Goal: Communication & Community: Ask a question

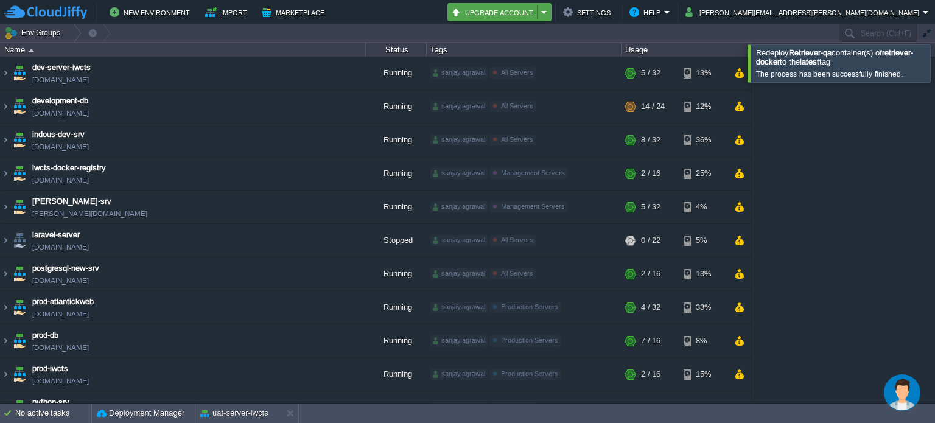
scroll to position [334, 0]
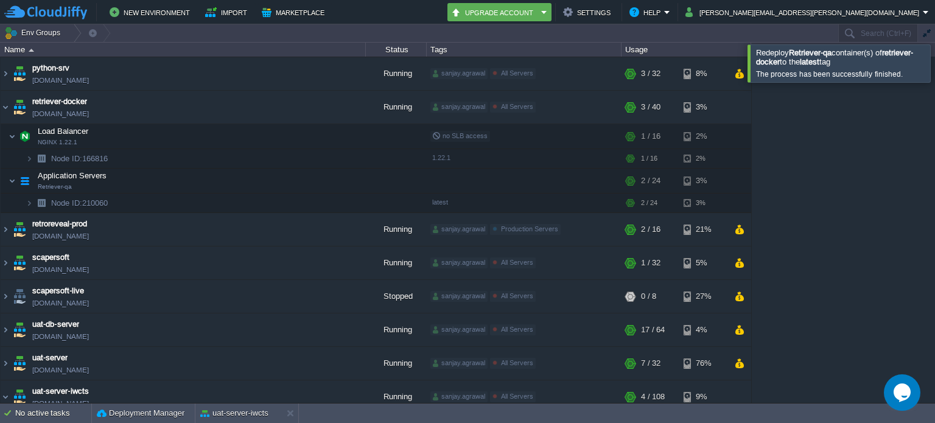
click at [934, 68] on div at bounding box center [950, 62] width 0 height 37
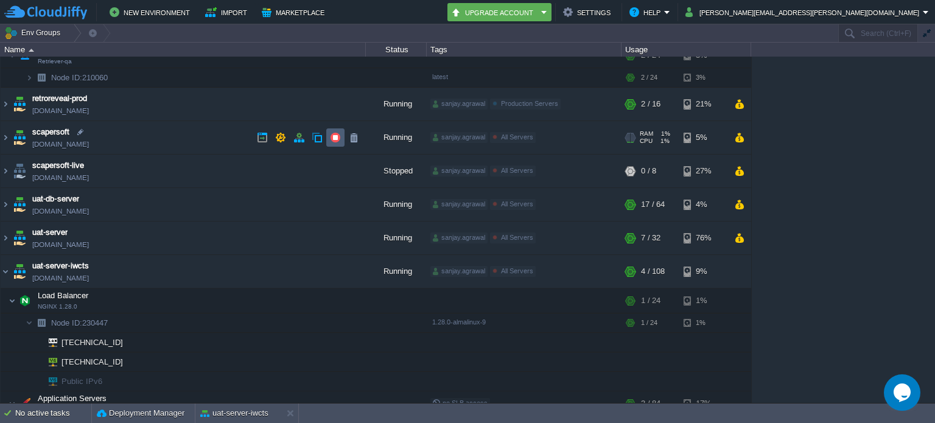
scroll to position [566, 0]
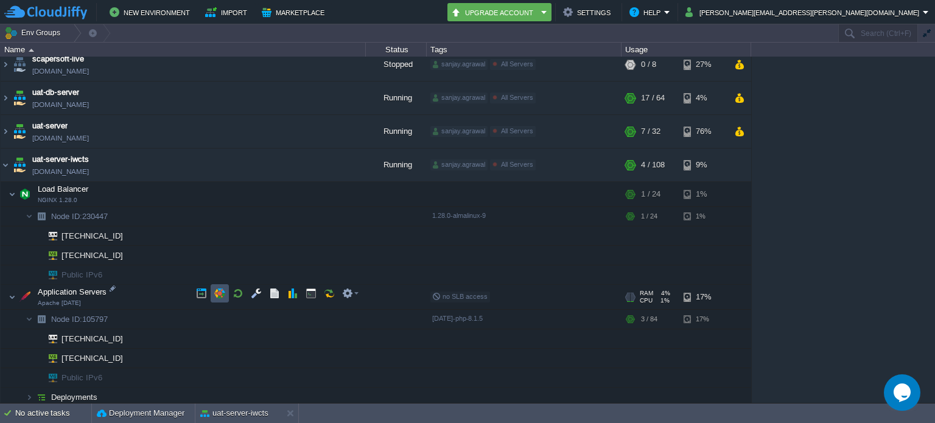
click at [219, 289] on button "button" at bounding box center [219, 293] width 11 height 11
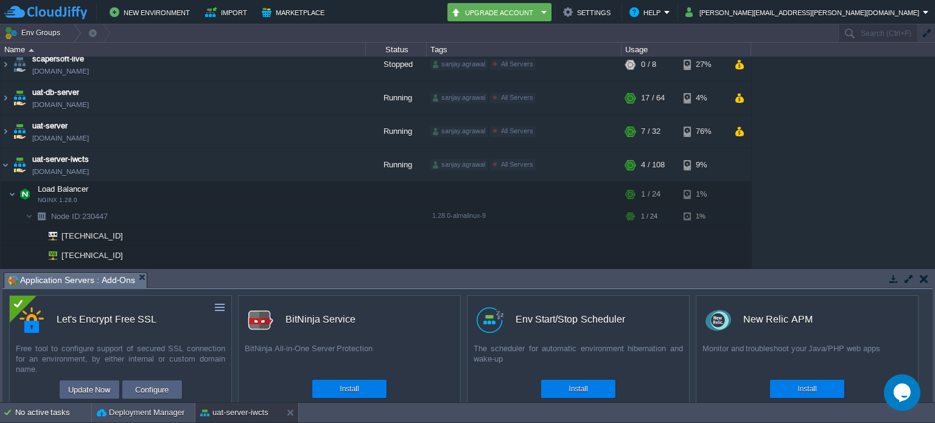
click at [925, 276] on button "button" at bounding box center [924, 278] width 9 height 11
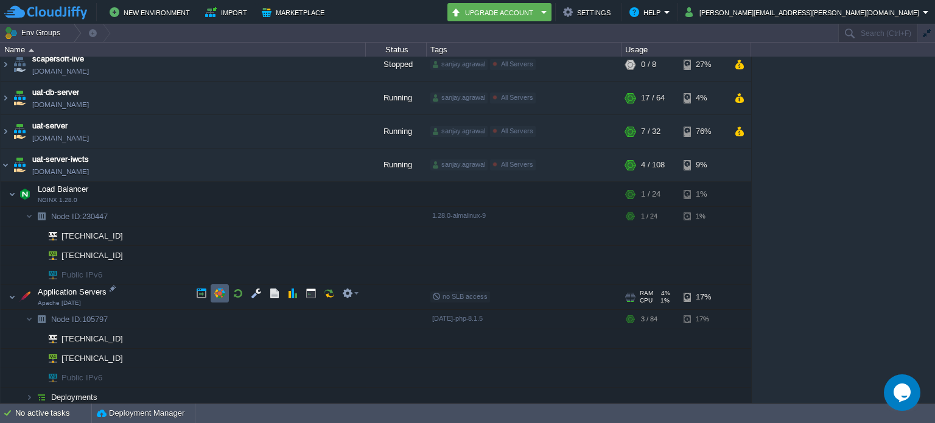
click at [212, 289] on td at bounding box center [220, 293] width 18 height 18
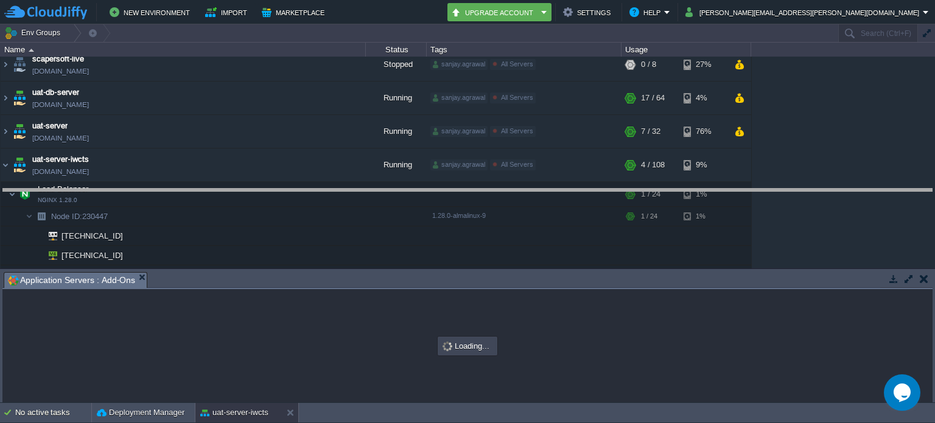
drag, startPoint x: 662, startPoint y: 272, endPoint x: 662, endPoint y: 188, distance: 83.4
click at [662, 188] on body "New Environment Import Marketplace Bonus ₹0.00 Upgrade Account Settings Help [P…" at bounding box center [467, 211] width 935 height 423
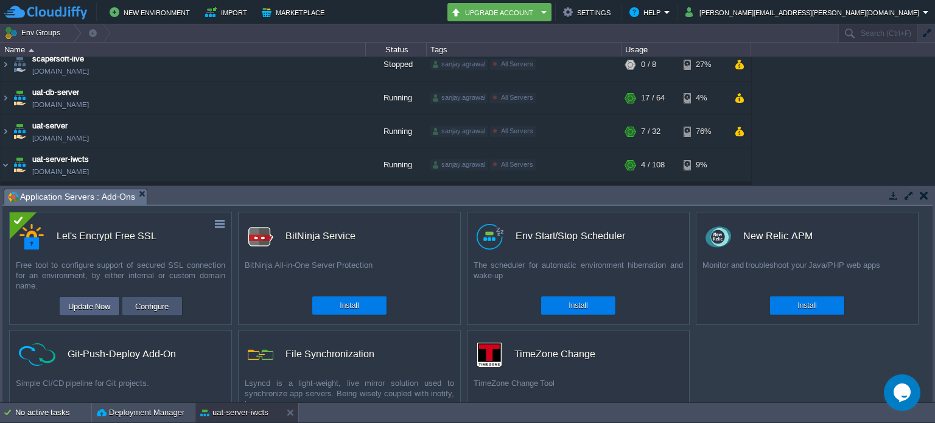
click at [158, 305] on button "Configure" at bounding box center [151, 306] width 41 height 15
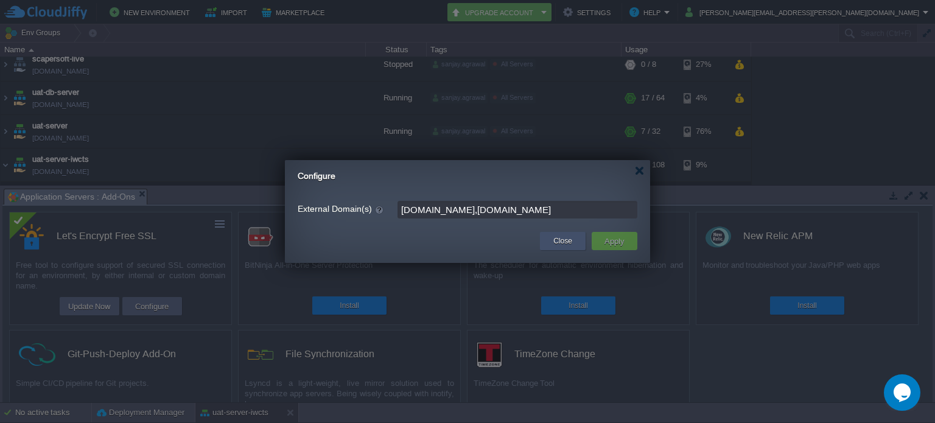
click at [562, 239] on button "Close" at bounding box center [562, 241] width 19 height 12
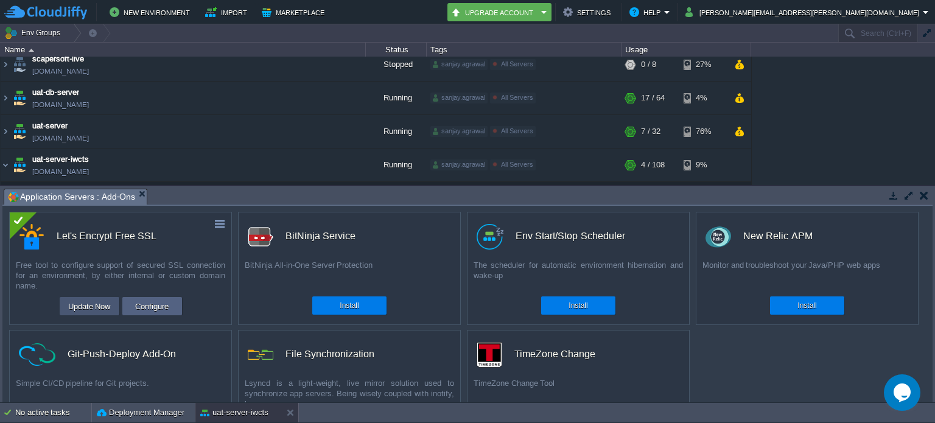
click at [101, 304] on button "Update Now" at bounding box center [90, 306] width 50 height 15
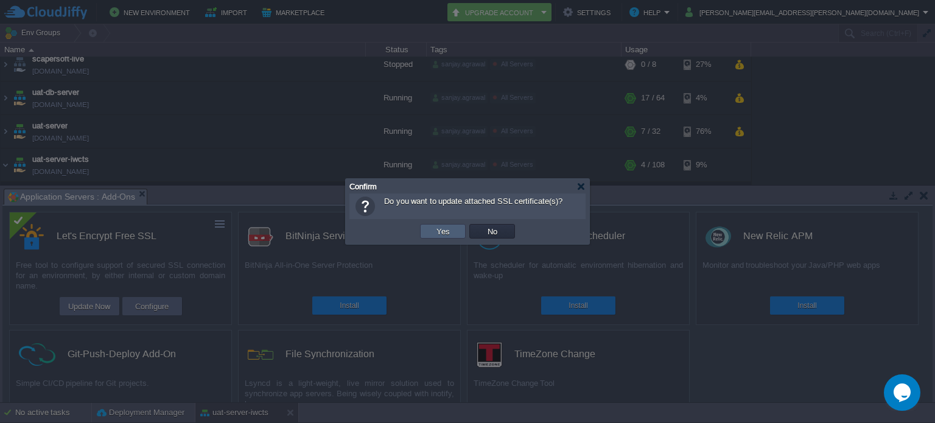
click at [426, 233] on td "Yes" at bounding box center [443, 231] width 46 height 15
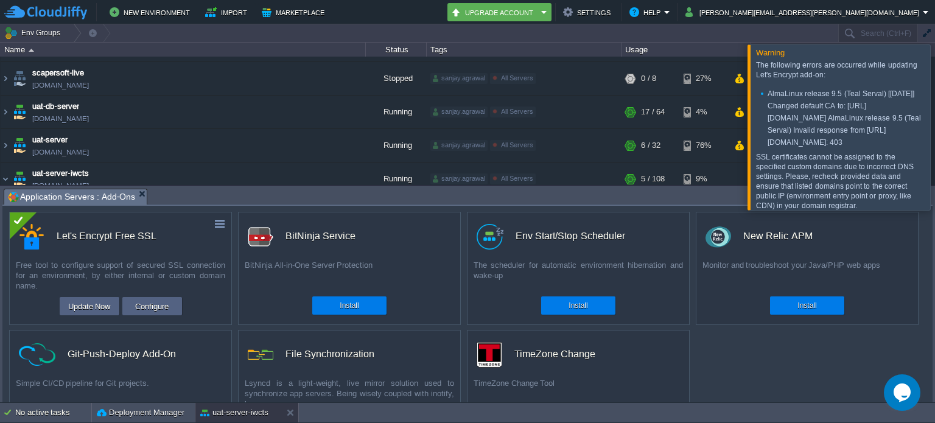
scroll to position [0, 0]
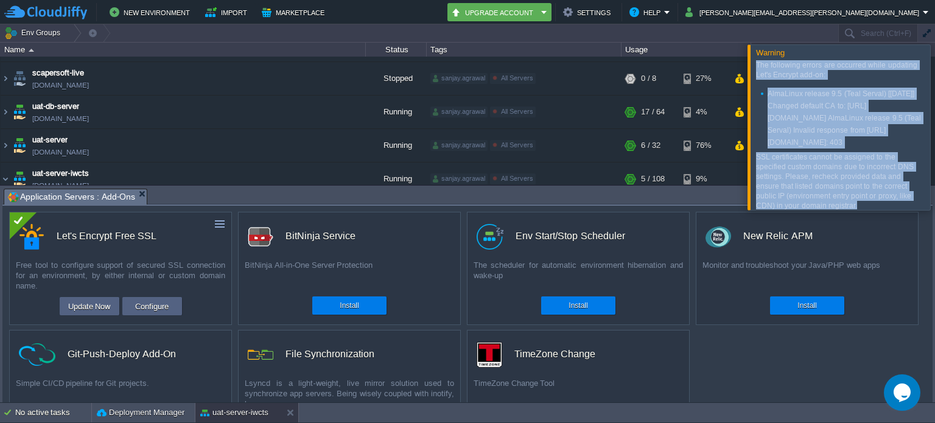
drag, startPoint x: 857, startPoint y: 199, endPoint x: 755, endPoint y: 65, distance: 168.1
click at [756, 65] on div "The following errors are occurred while updating Let's Encrypt add-on: AlmaLinu…" at bounding box center [840, 135] width 168 height 150
copy div "The following errors are occurred while updating Let's Encrypt add-on: AlmaLinu…"
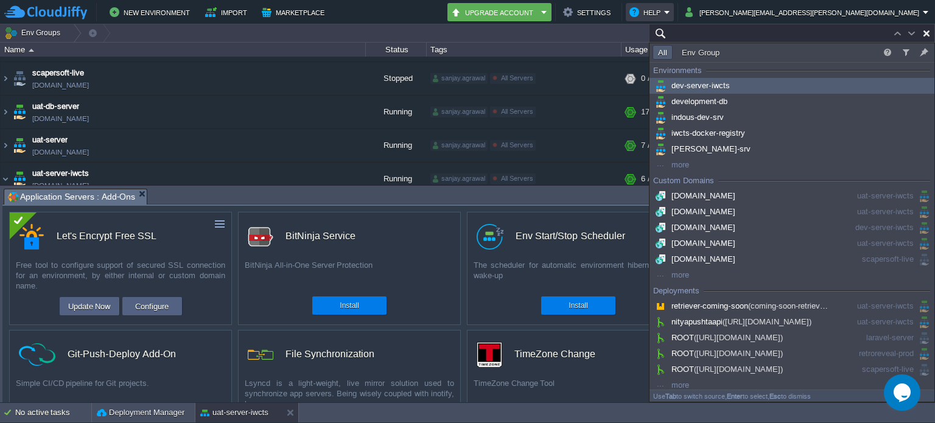
paste input "[TECHNICAL_ID]"
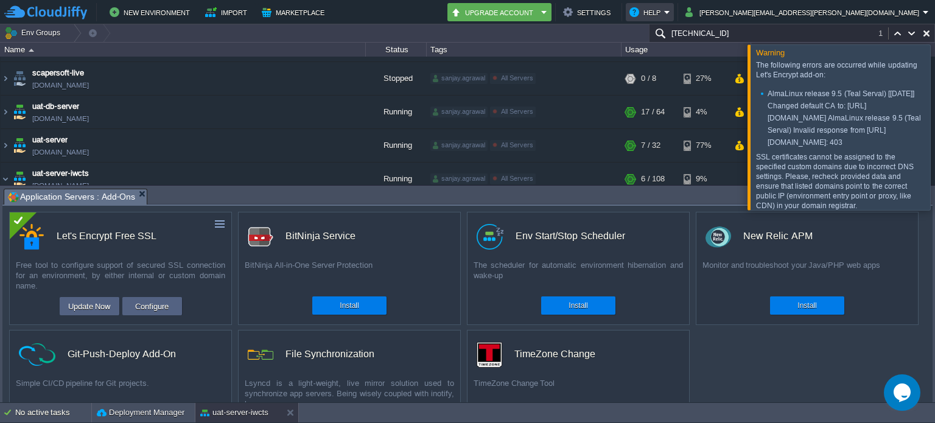
scroll to position [718, 0]
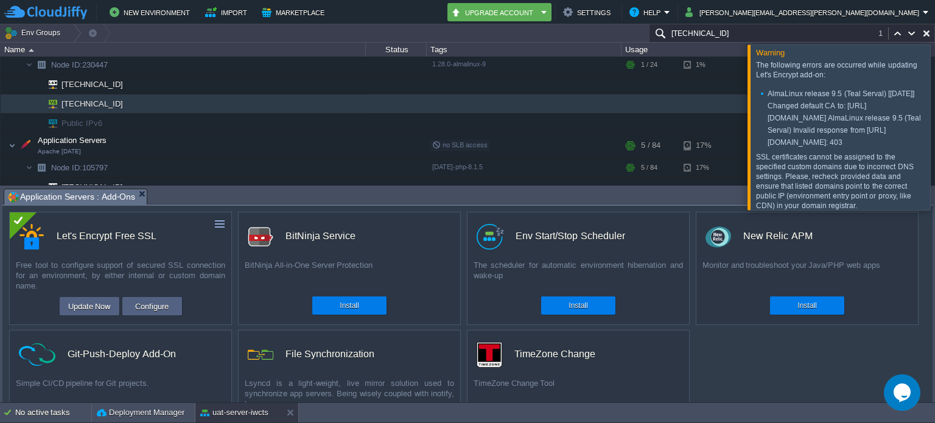
type input "[TECHNICAL_ID]"
click at [934, 117] on div at bounding box center [950, 126] width 0 height 165
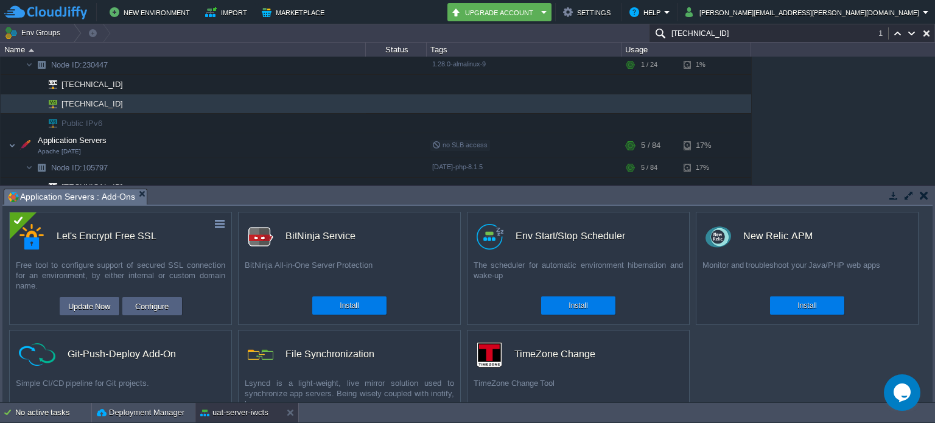
click at [845, 33] on input "[TECHNICAL_ID]" at bounding box center [792, 33] width 286 height 18
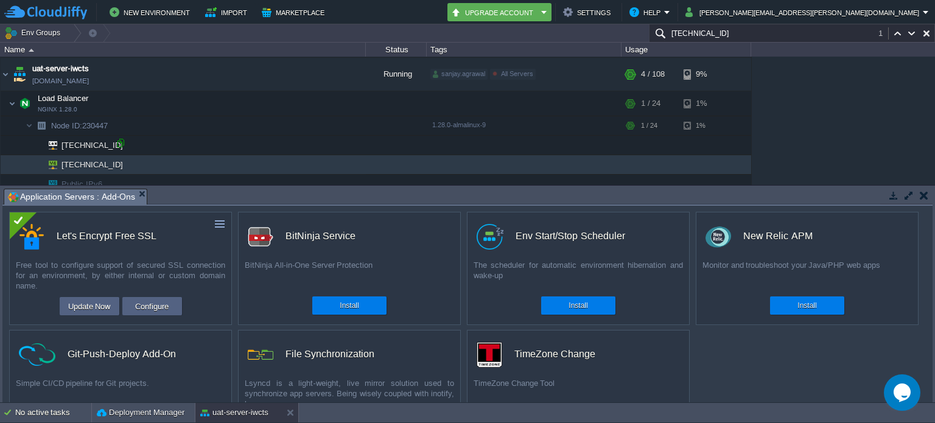
scroll to position [656, 0]
click at [926, 200] on button "button" at bounding box center [924, 195] width 9 height 11
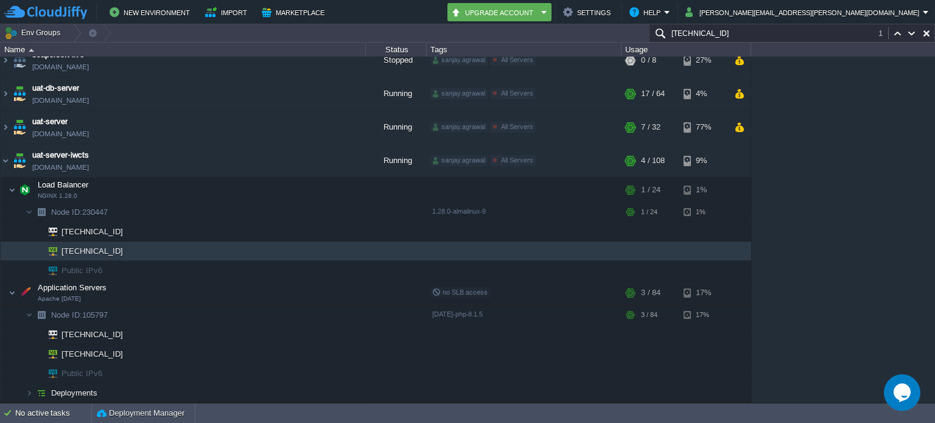
scroll to position [566, 0]
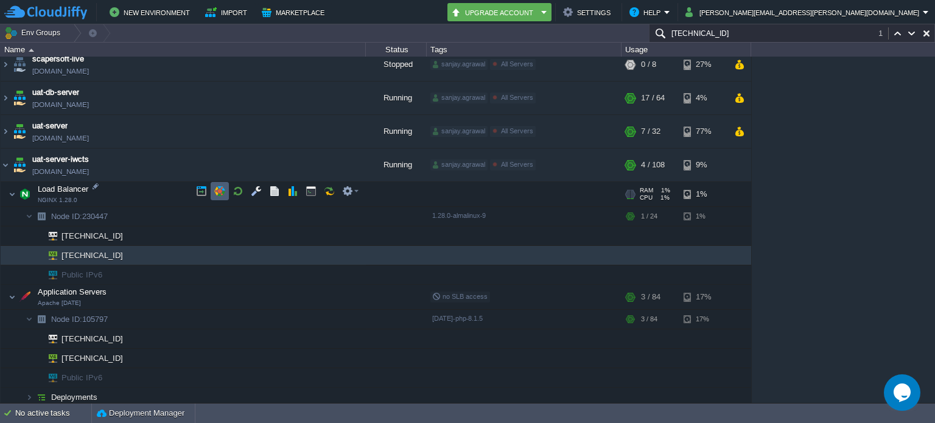
click at [217, 189] on button "button" at bounding box center [219, 191] width 11 height 11
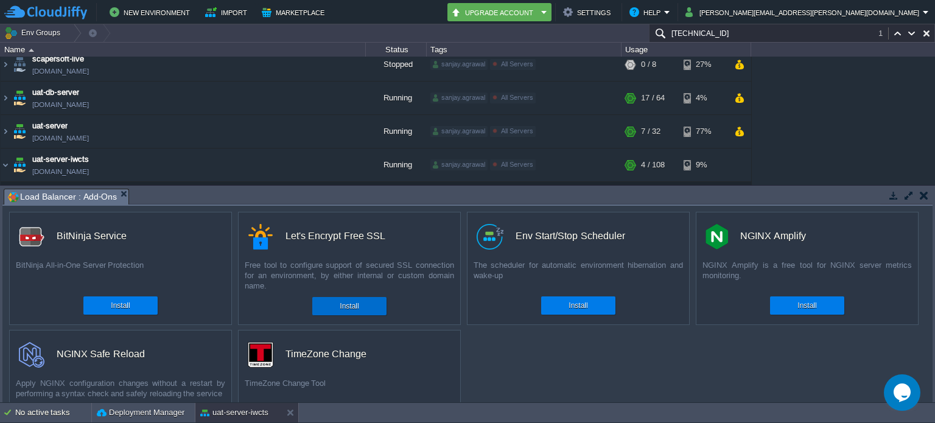
click at [368, 304] on div "Install" at bounding box center [349, 306] width 56 height 18
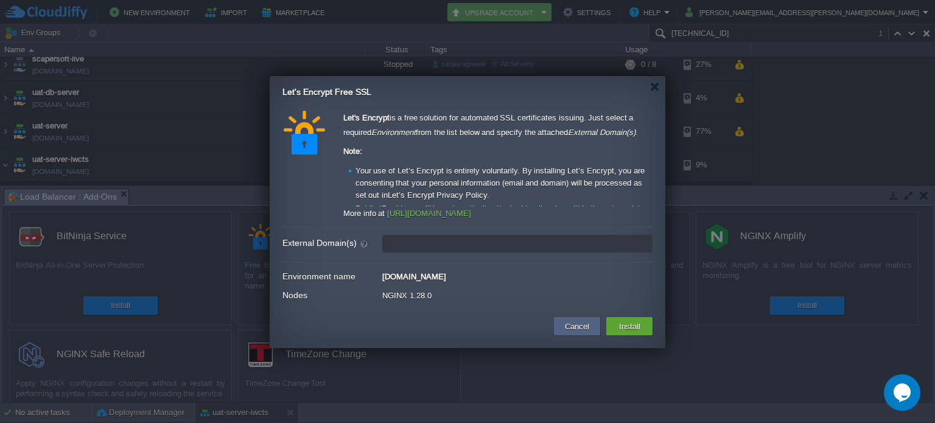
click at [449, 243] on input "External Domain(s)" at bounding box center [517, 244] width 270 height 18
paste input "[TECHNICAL_ID]"
paste input "[URL][DOMAIN_NAME]"
type input "[DOMAIN_NAME]"
click at [632, 328] on button "Install" at bounding box center [629, 326] width 29 height 15
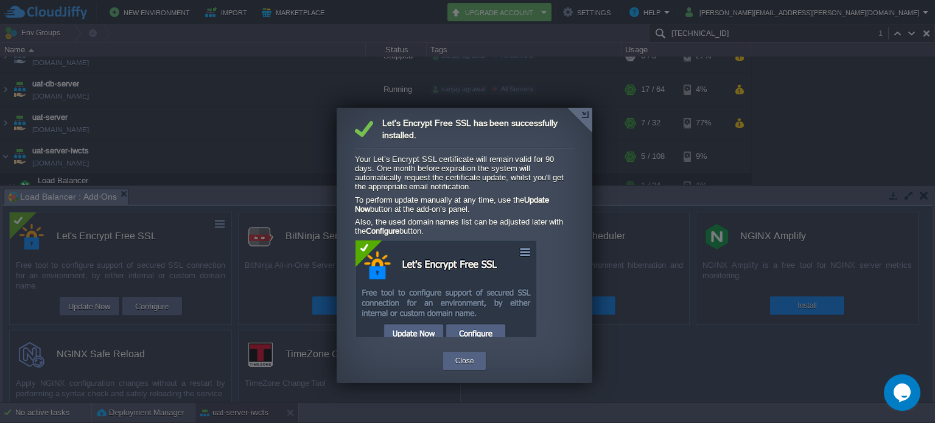
scroll to position [560, 0]
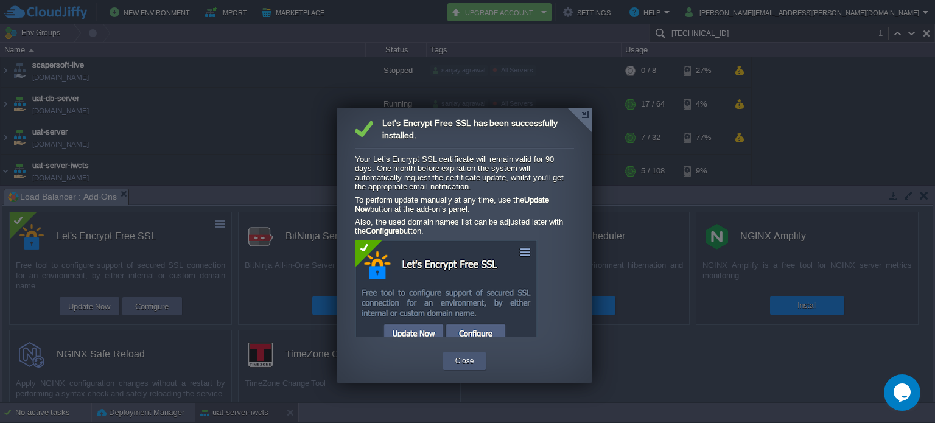
click at [477, 365] on div "Close" at bounding box center [464, 361] width 43 height 18
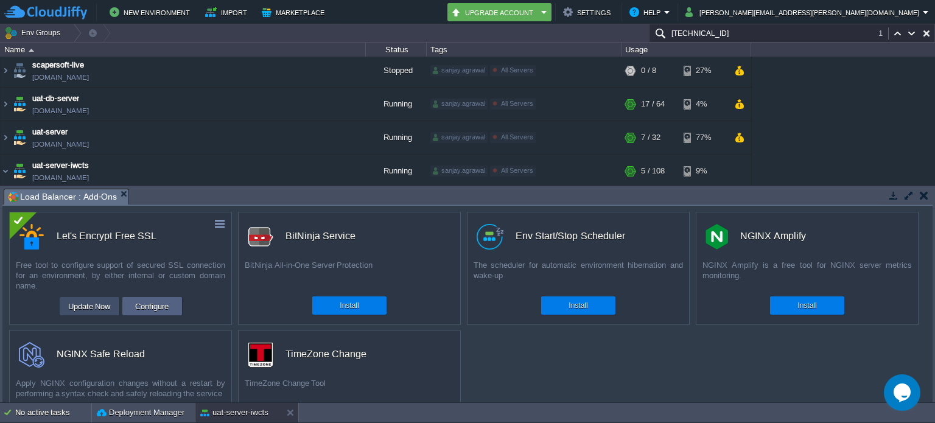
click at [85, 304] on button "Update Now" at bounding box center [90, 306] width 50 height 15
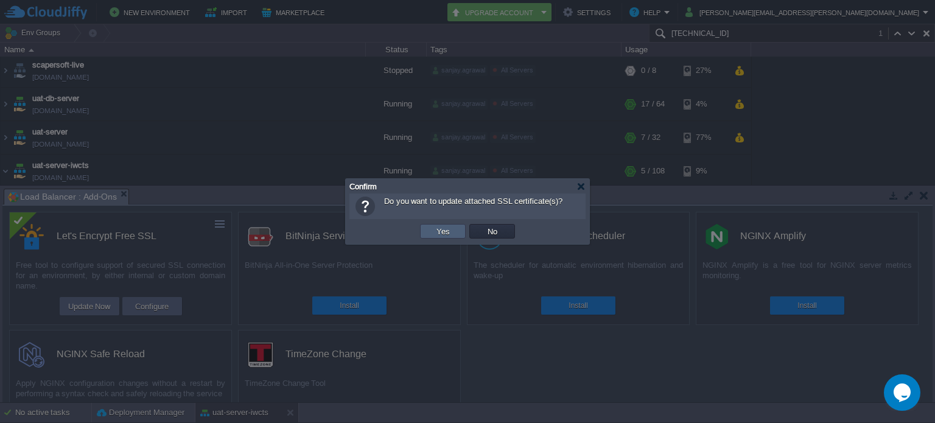
click at [448, 231] on button "Yes" at bounding box center [443, 231] width 21 height 11
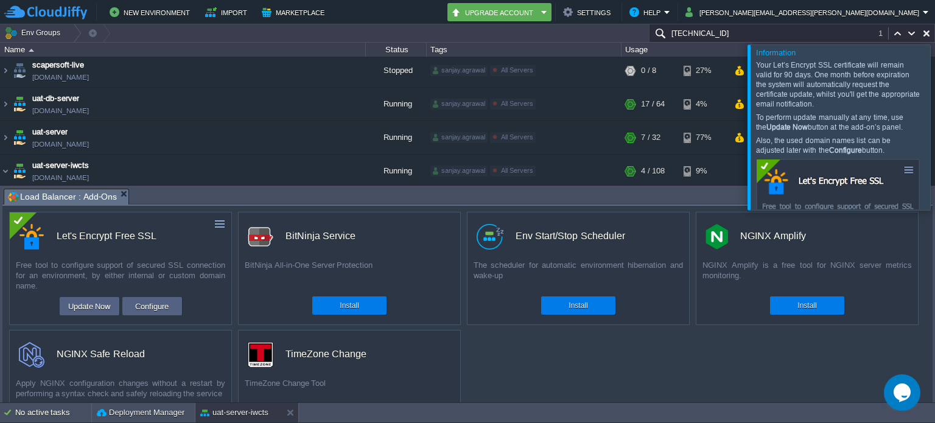
click at [934, 130] on div at bounding box center [950, 126] width 0 height 165
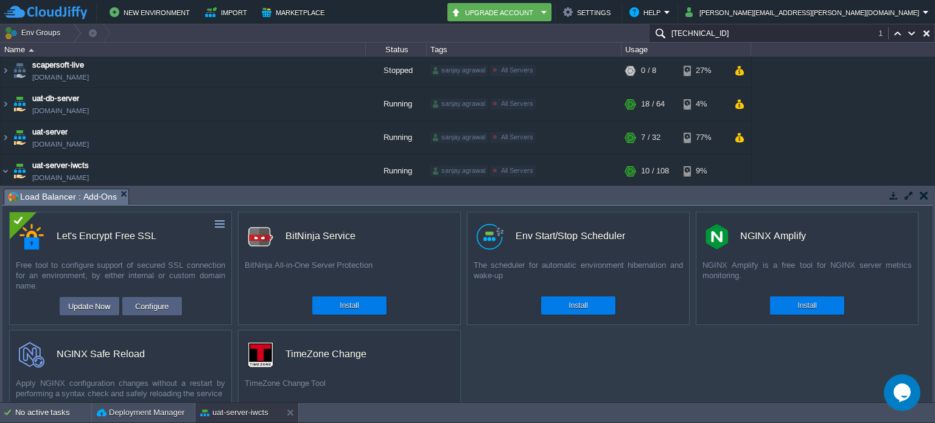
click at [920, 194] on button "button" at bounding box center [924, 195] width 9 height 11
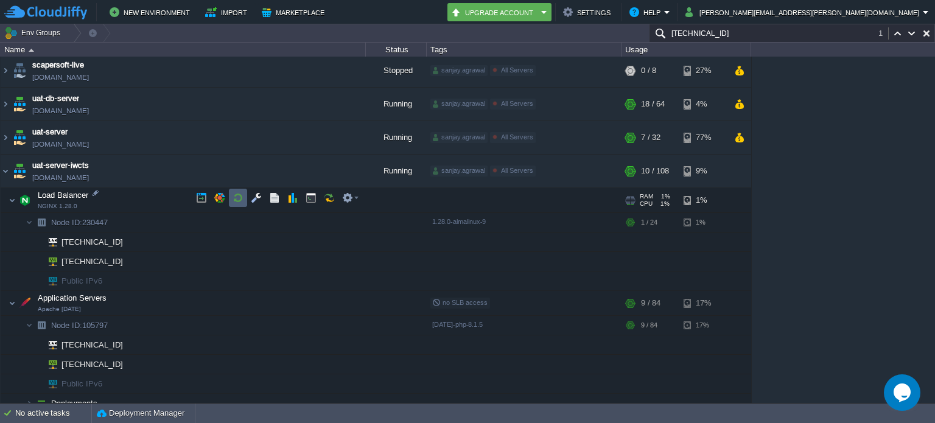
click at [243, 197] on button "button" at bounding box center [238, 197] width 11 height 11
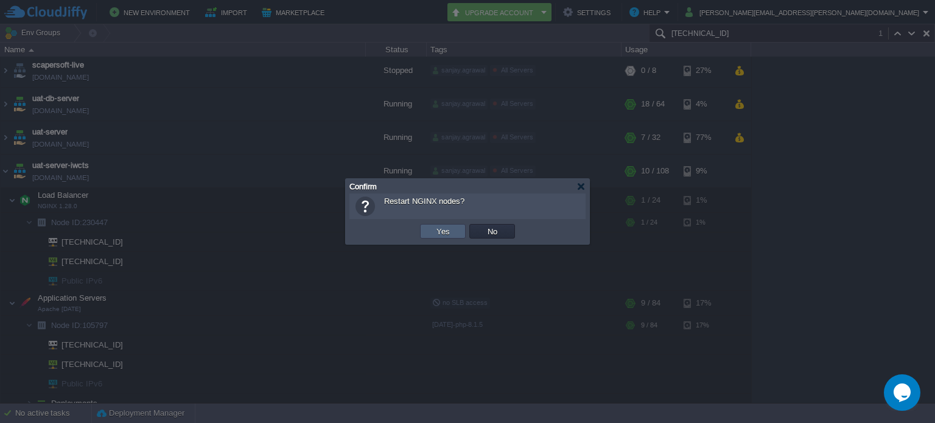
click at [429, 231] on td "Yes" at bounding box center [443, 231] width 46 height 15
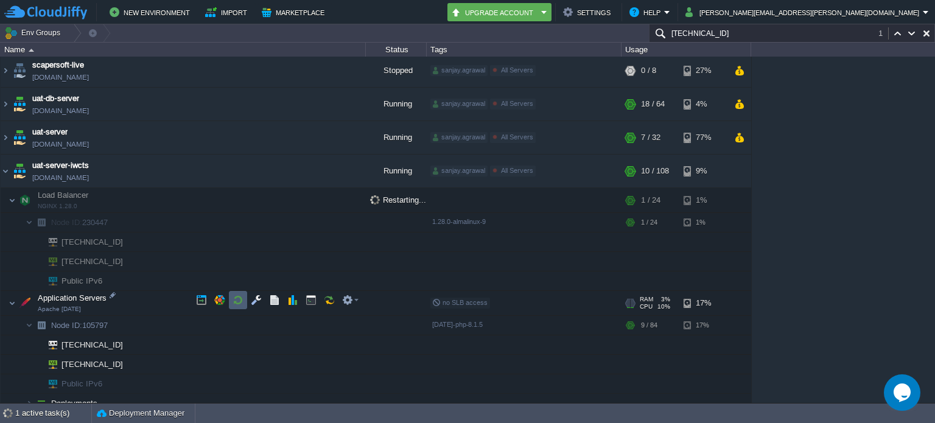
click at [237, 295] on button "button" at bounding box center [238, 300] width 11 height 11
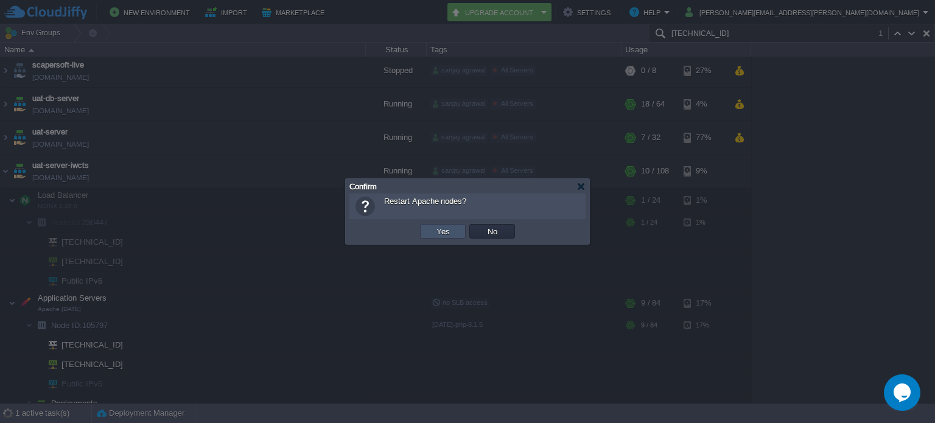
click at [443, 233] on button "Yes" at bounding box center [443, 231] width 21 height 11
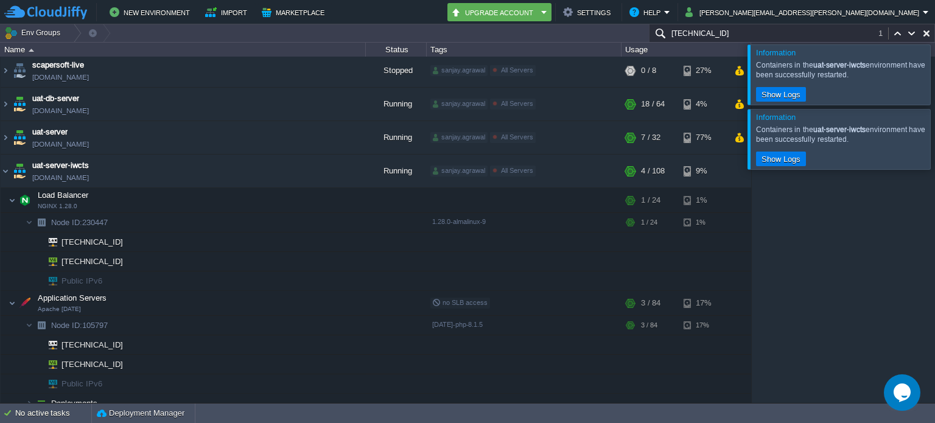
click at [934, 143] on div at bounding box center [950, 139] width 0 height 60
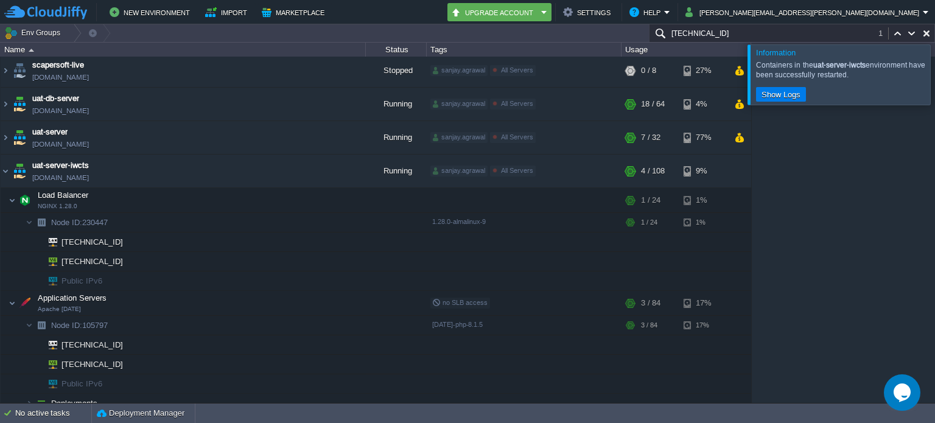
click at [934, 60] on div at bounding box center [950, 74] width 0 height 60
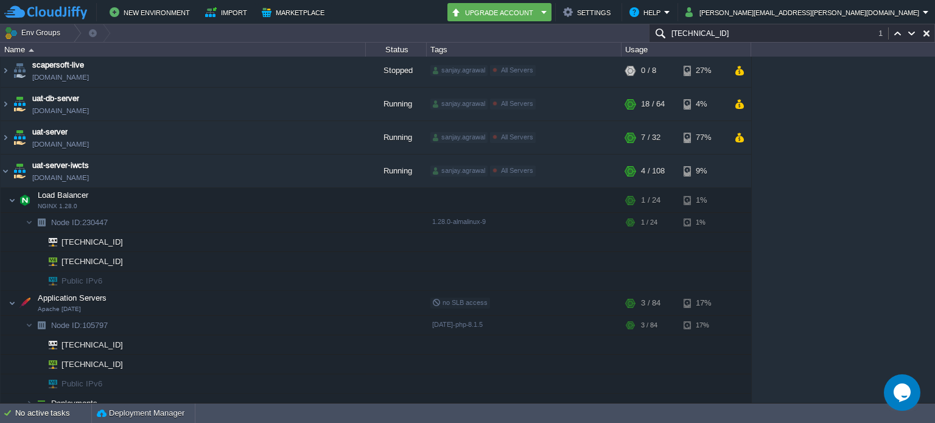
click at [899, 396] on icon "Chat widget" at bounding box center [902, 393] width 17 height 18
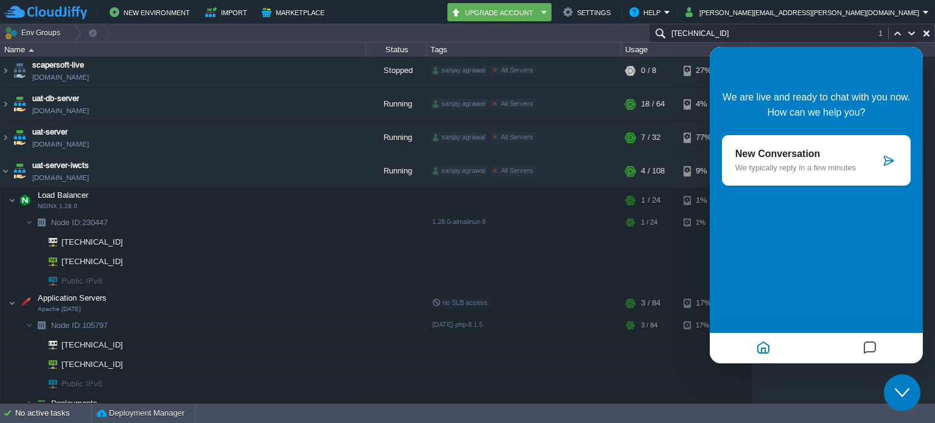
click at [788, 169] on p "We typically reply in a few minutes" at bounding box center [807, 167] width 145 height 9
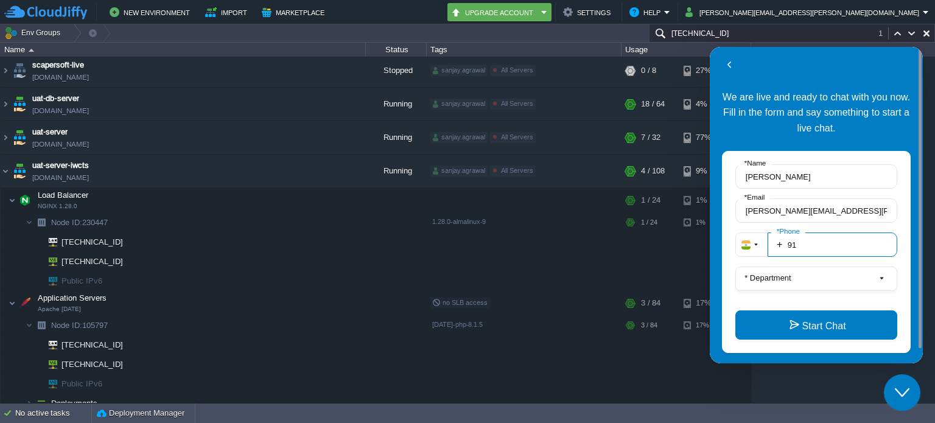
click at [818, 243] on input "91" at bounding box center [833, 245] width 130 height 24
type input "918000131147"
click at [797, 275] on button "* Department" at bounding box center [816, 279] width 162 height 24
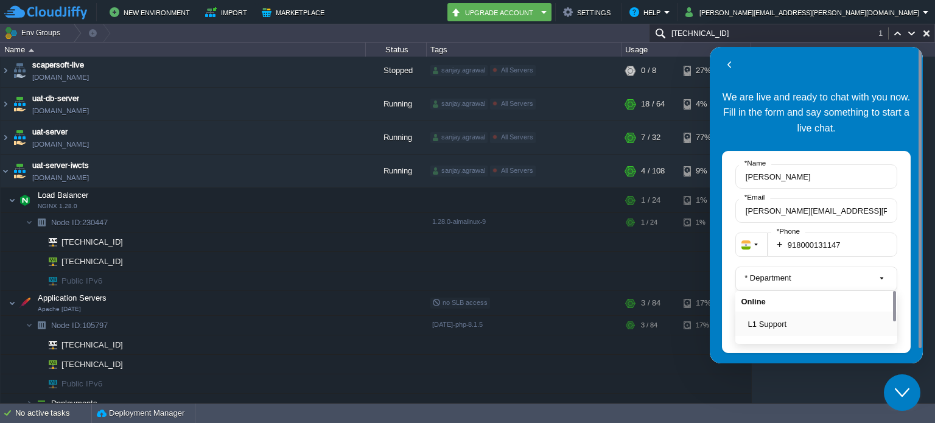
click at [789, 319] on button "L1 Support" at bounding box center [820, 324] width 144 height 13
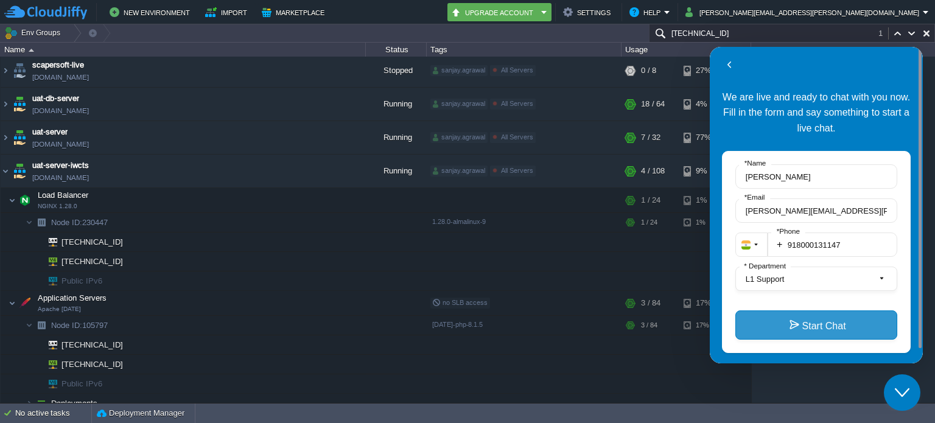
click at [820, 324] on button "Start Chat" at bounding box center [816, 324] width 162 height 29
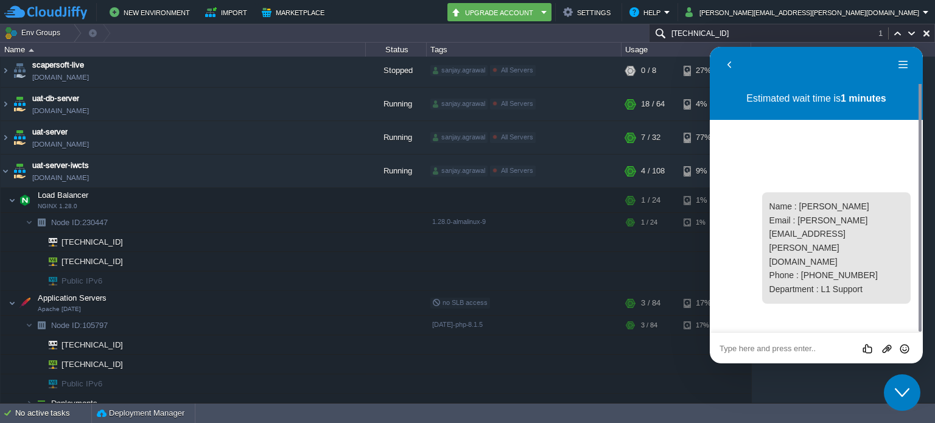
click at [807, 345] on textarea at bounding box center [817, 349] width 194 height 10
type textarea "Hello"
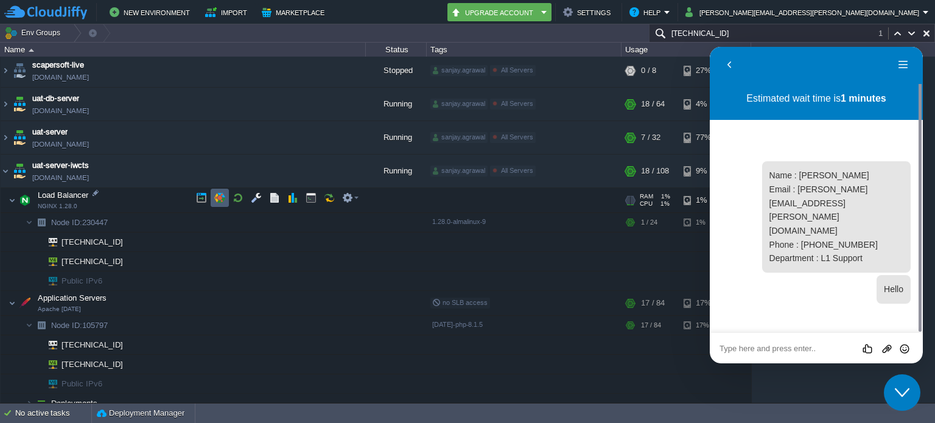
click at [225, 197] on td at bounding box center [220, 198] width 18 height 18
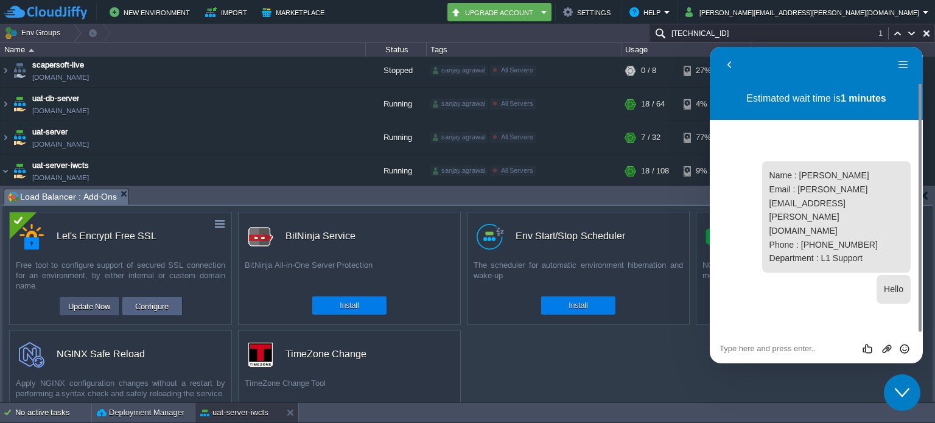
click at [107, 307] on button "Update Now" at bounding box center [90, 306] width 50 height 15
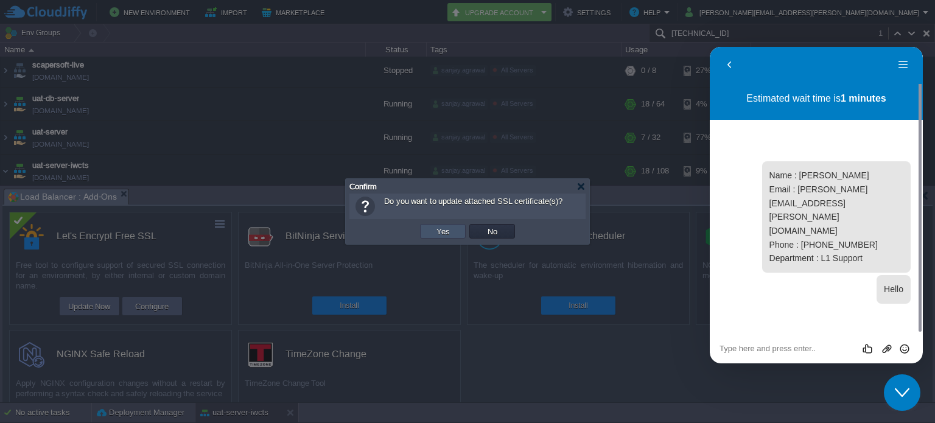
click at [443, 231] on button "Yes" at bounding box center [443, 231] width 21 height 11
